Goal: Complete application form: Complete application form

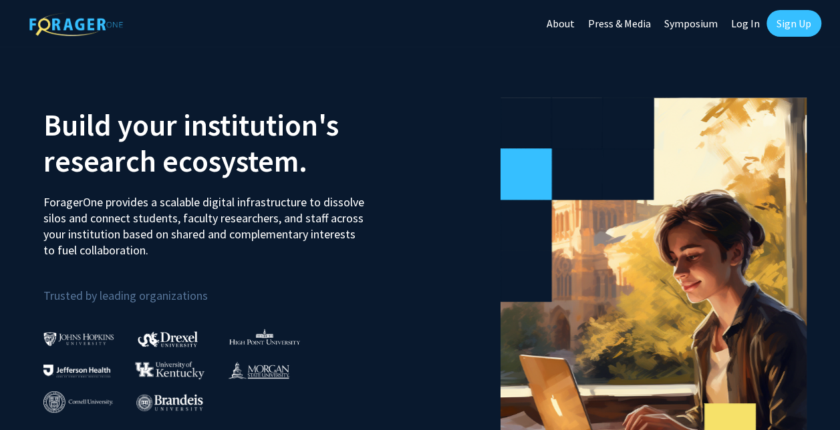
click at [741, 21] on link "Log In" at bounding box center [745, 23] width 42 height 47
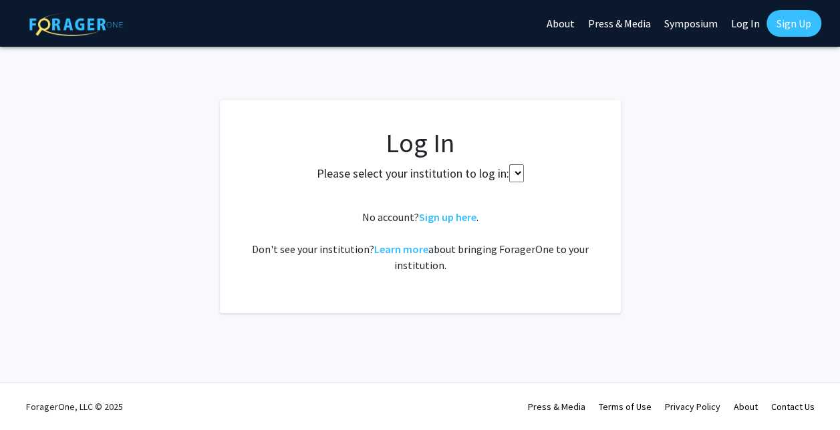
select select
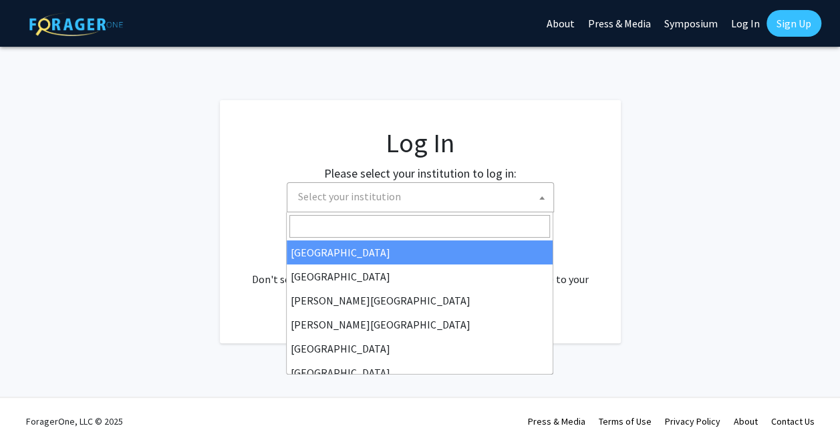
click at [421, 206] on span "Select your institution" at bounding box center [423, 196] width 261 height 27
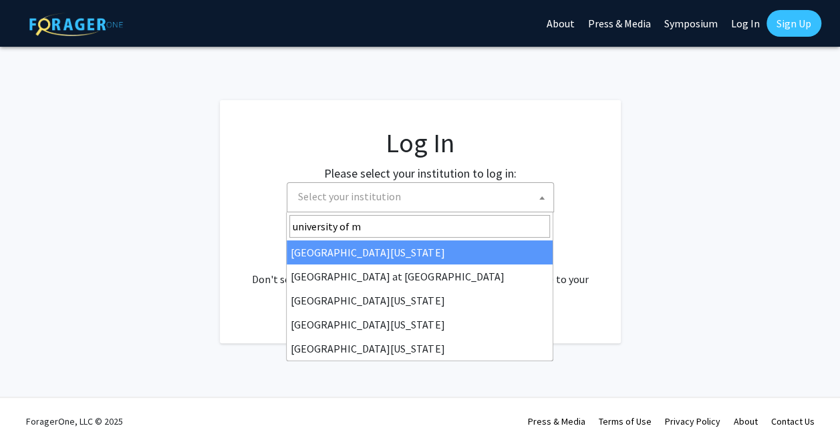
type input "university of ma"
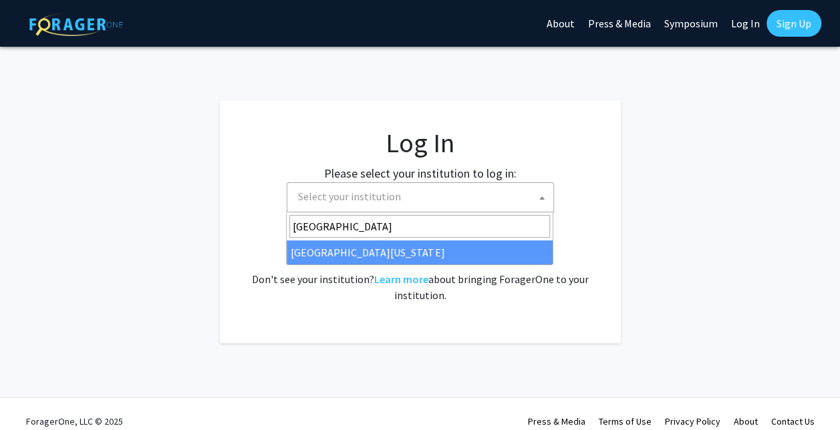
select select "31"
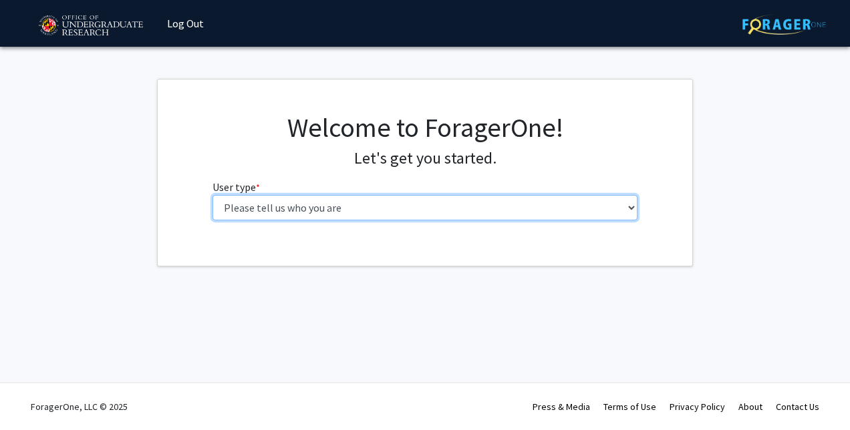
click at [350, 212] on select "Please tell us who you are Undergraduate Student Master's Student Doctoral Cand…" at bounding box center [425, 207] width 426 height 25
select select "1: undergrad"
click at [212, 195] on select "Please tell us who you are Undergraduate Student Master's Student Doctoral Cand…" at bounding box center [425, 207] width 426 height 25
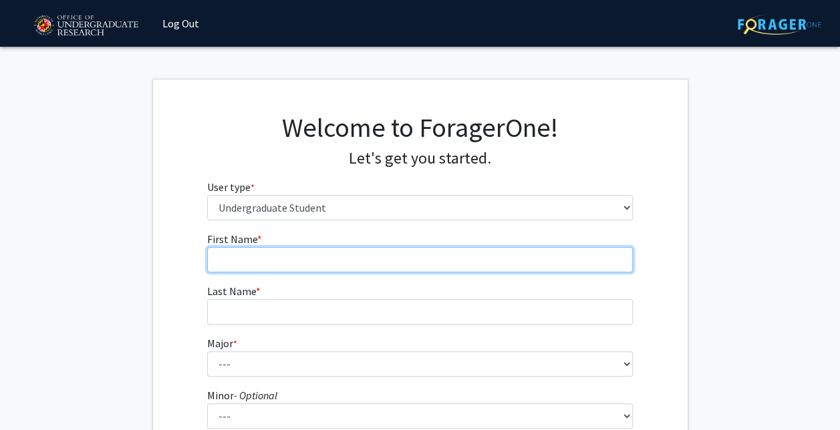
click at [261, 253] on input "First Name * required" at bounding box center [420, 259] width 426 height 25
type input "[PERSON_NAME]"
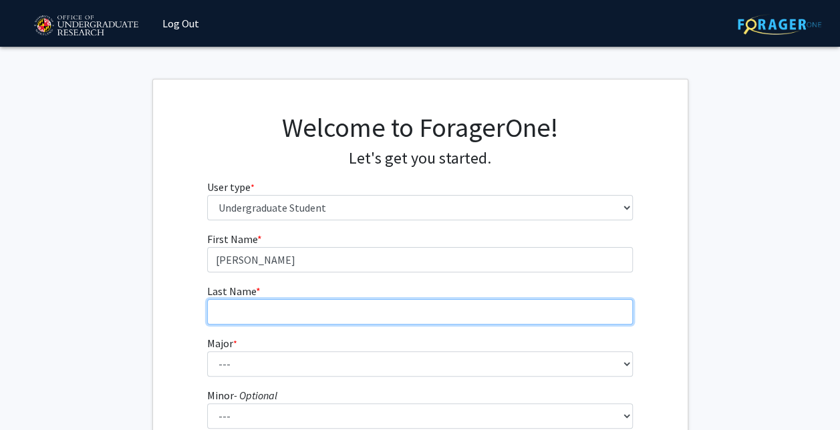
click at [215, 318] on input "Last Name * required" at bounding box center [420, 311] width 426 height 25
type input "[PERSON_NAME]"
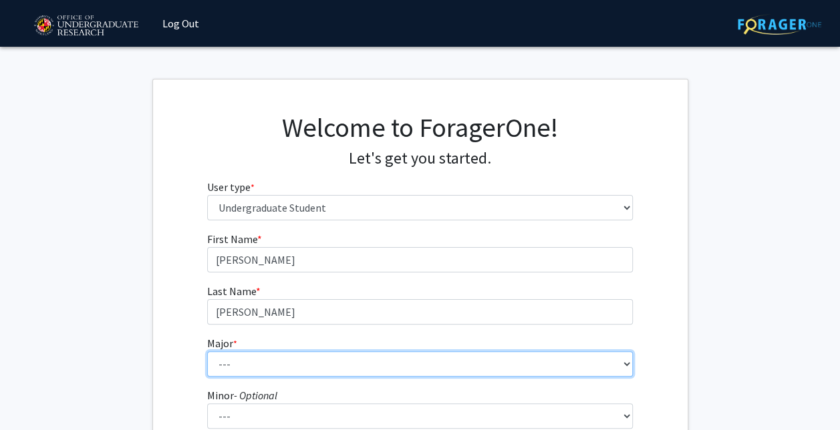
click at [306, 373] on select "--- Accounting Aerospace Engineering African American and Africana Studies Agri…" at bounding box center [420, 363] width 426 height 25
select select "38: 2339"
click at [207, 351] on select "--- Accounting Aerospace Engineering African American and Africana Studies Agri…" at bounding box center [420, 363] width 426 height 25
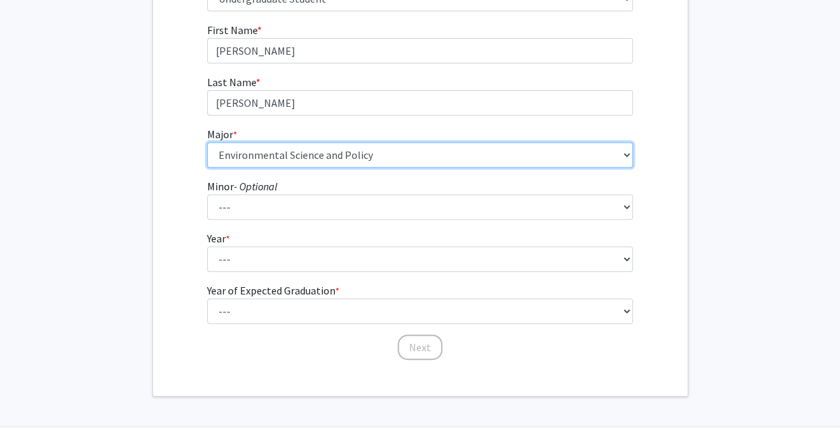
scroll to position [253, 0]
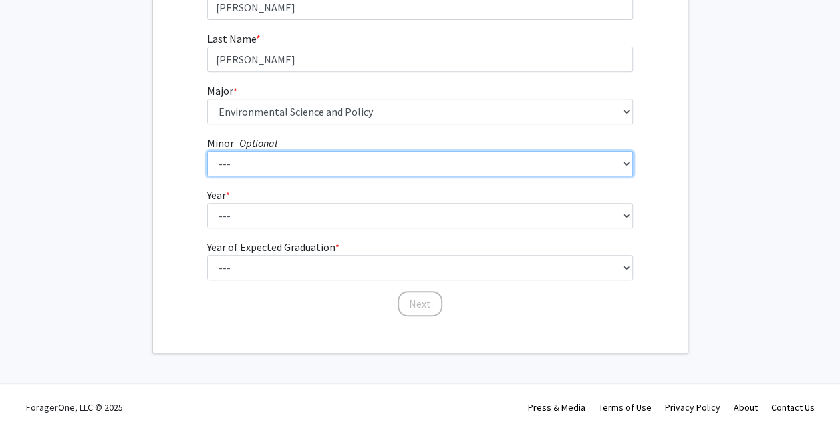
click at [241, 166] on select "--- Actuarial Mathematics Advanced Cybersecurity Experience for Students Africa…" at bounding box center [420, 163] width 426 height 25
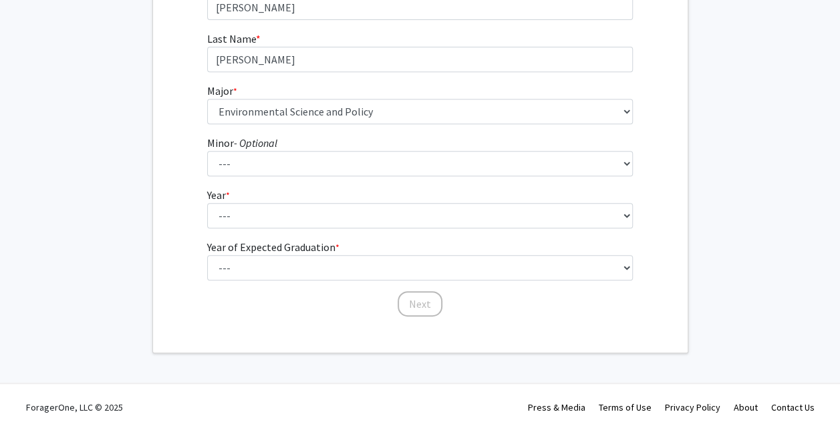
drag, startPoint x: 223, startPoint y: 191, endPoint x: 217, endPoint y: 198, distance: 9.1
click at [222, 192] on label "Year * required" at bounding box center [218, 195] width 23 height 16
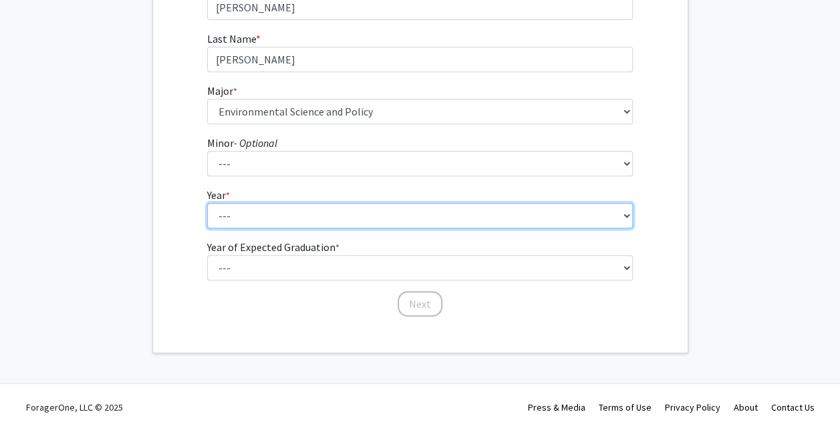
click at [222, 203] on select "--- First-year Sophomore Junior Senior Postbaccalaureate Certificate" at bounding box center [420, 215] width 426 height 25
click at [212, 207] on select "--- First-year Sophomore Junior Senior Postbaccalaureate Certificate" at bounding box center [420, 215] width 426 height 25
select select "1: first-year"
click at [207, 203] on select "--- First-year Sophomore Junior Senior Postbaccalaureate Certificate" at bounding box center [420, 215] width 426 height 25
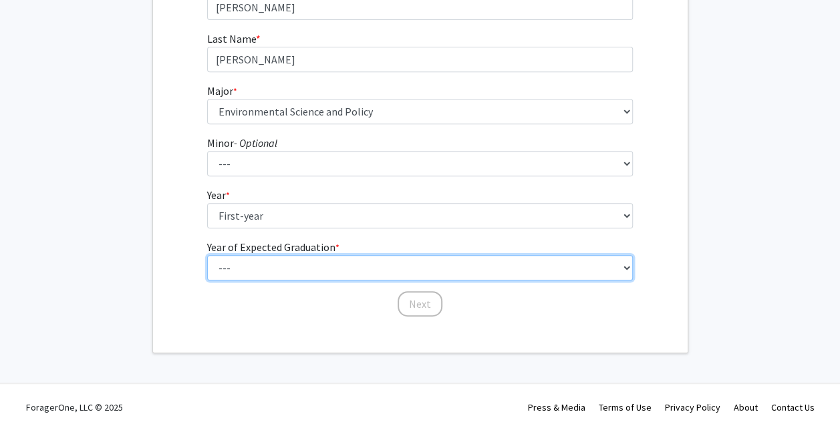
click at [250, 267] on select "--- 2025 2026 2027 2028 2029 2030 2031 2032 2033 2034" at bounding box center [420, 267] width 426 height 25
select select "5: 2029"
click at [207, 255] on select "--- 2025 2026 2027 2028 2029 2030 2031 2032 2033 2034" at bounding box center [420, 267] width 426 height 25
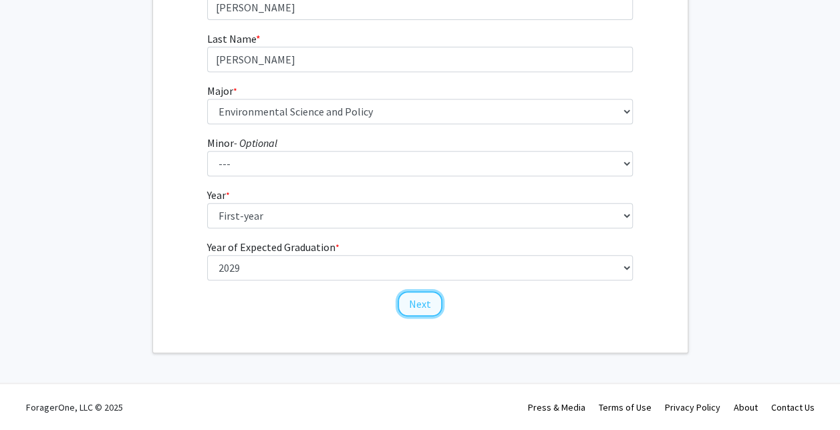
click at [426, 307] on button "Next" at bounding box center [420, 303] width 45 height 25
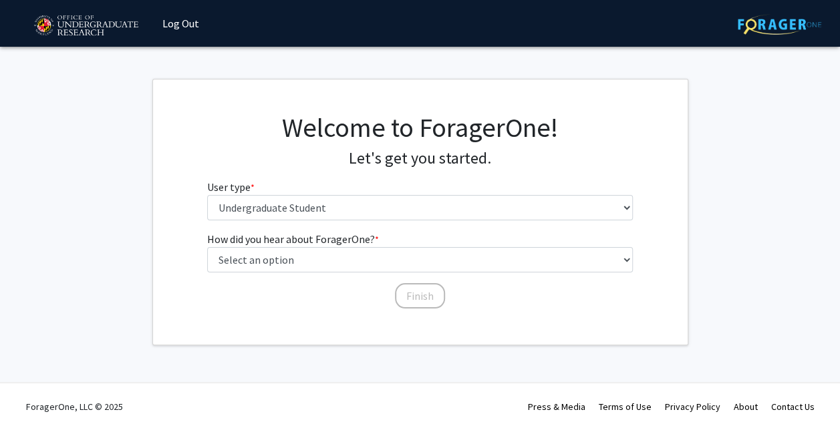
scroll to position [0, 0]
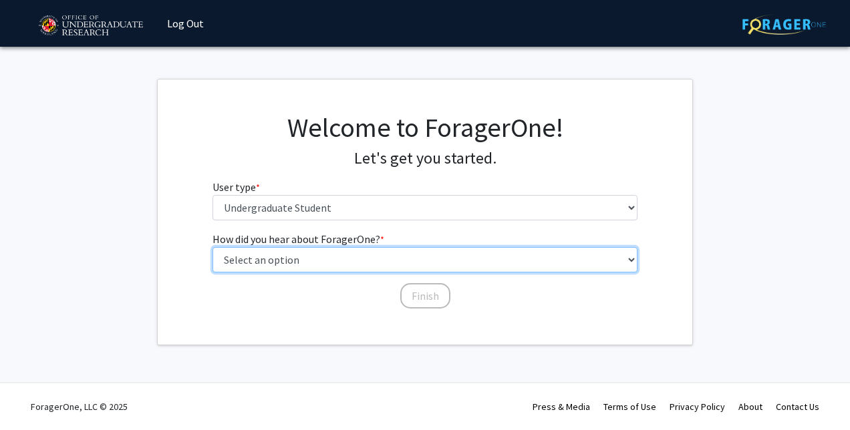
click at [362, 265] on select "Select an option Peer/student recommendation Faculty/staff recommendation Unive…" at bounding box center [425, 259] width 426 height 25
select select "2: faculty_recommendation"
click at [212, 247] on select "Select an option Peer/student recommendation Faculty/staff recommendation Unive…" at bounding box center [425, 259] width 426 height 25
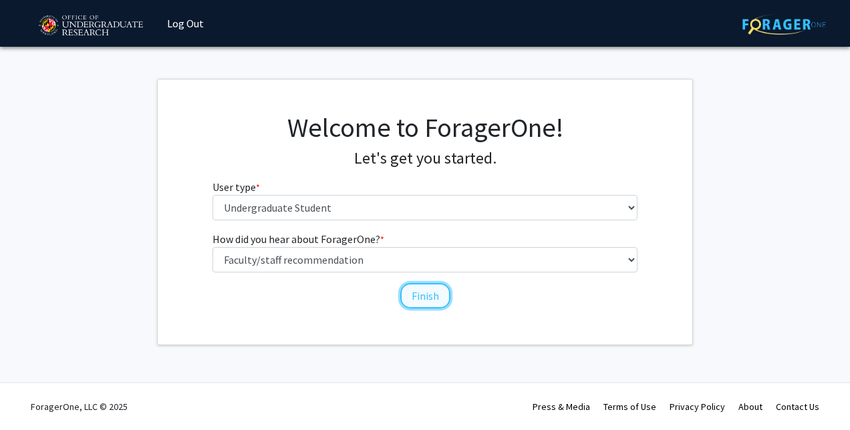
click at [424, 301] on button "Finish" at bounding box center [425, 295] width 50 height 25
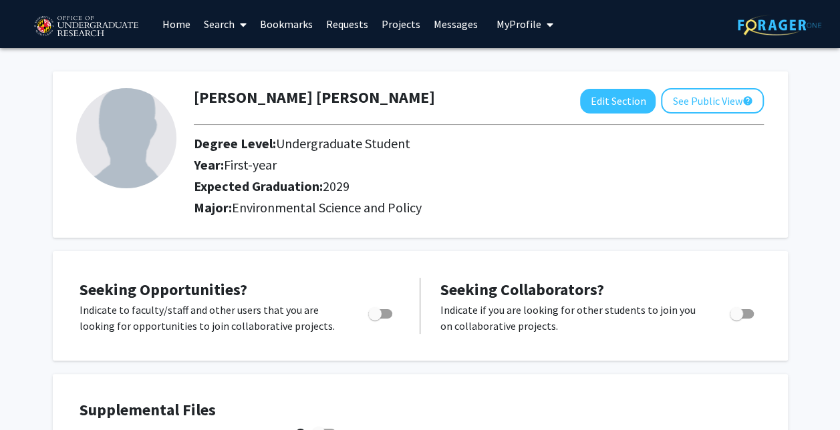
click at [231, 15] on link "Search" at bounding box center [225, 24] width 56 height 47
click at [178, 19] on link "Home" at bounding box center [176, 24] width 41 height 47
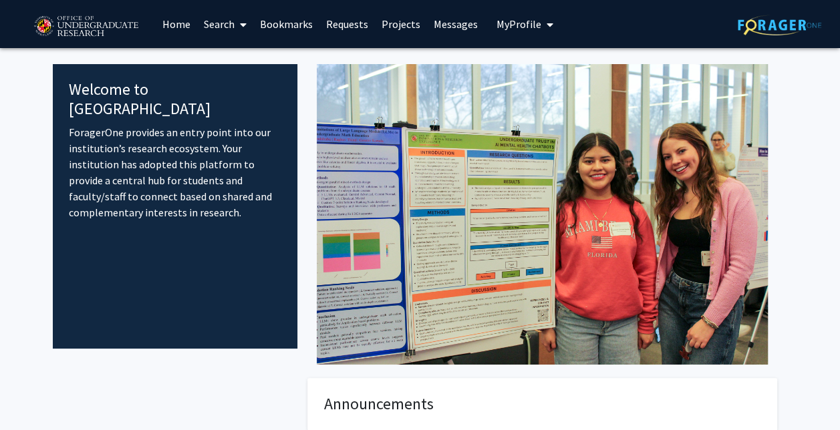
click at [433, 214] on img at bounding box center [542, 214] width 451 height 301
